Goal: Information Seeking & Learning: Check status

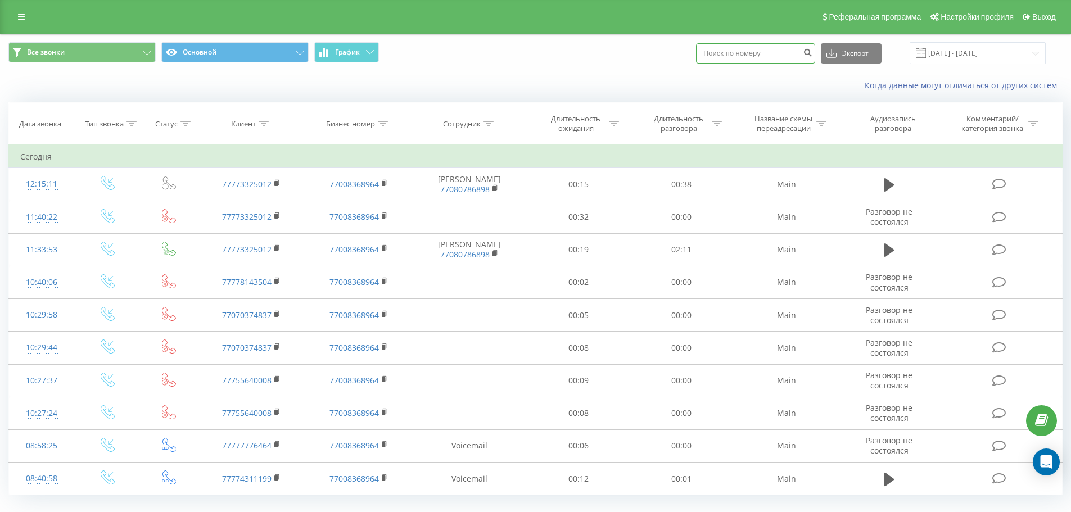
click at [747, 48] on input at bounding box center [755, 53] width 119 height 20
paste input "77066068508"
type input "77066068508"
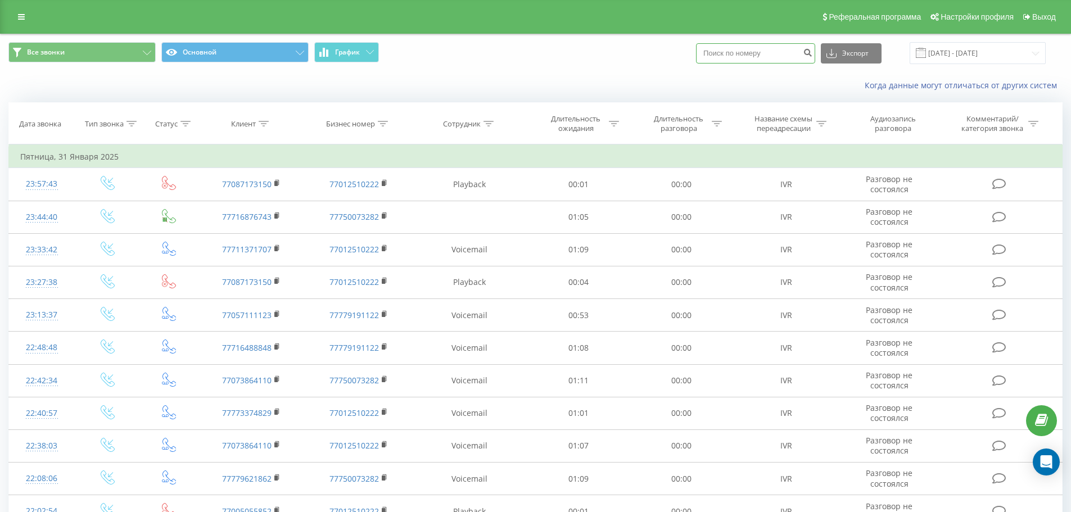
drag, startPoint x: 710, startPoint y: 56, endPoint x: 768, endPoint y: 66, distance: 59.2
click at [714, 56] on input at bounding box center [755, 53] width 119 height 20
paste input "77066068508"
type input "77066068508"
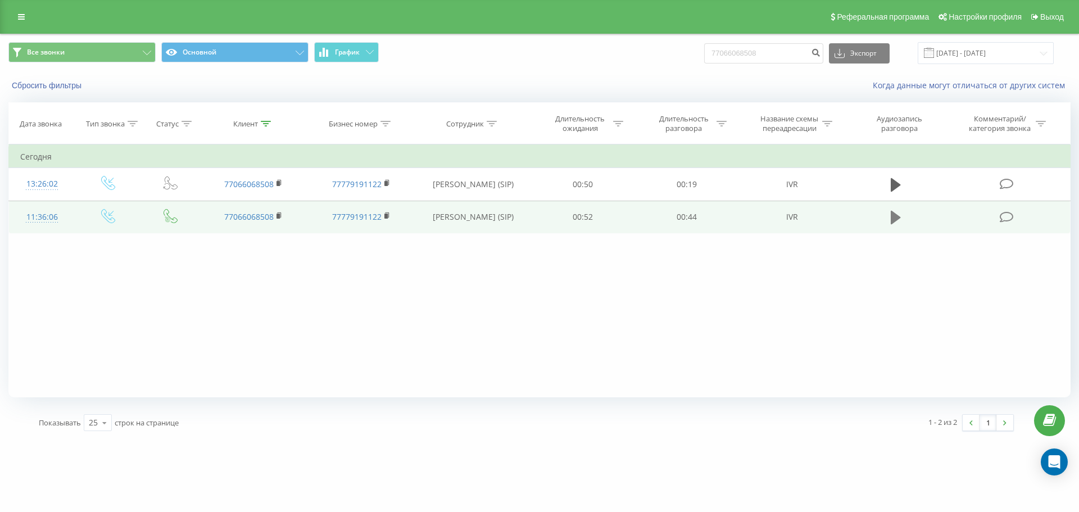
click at [890, 226] on button at bounding box center [896, 217] width 17 height 17
